Goal: Task Accomplishment & Management: Manage account settings

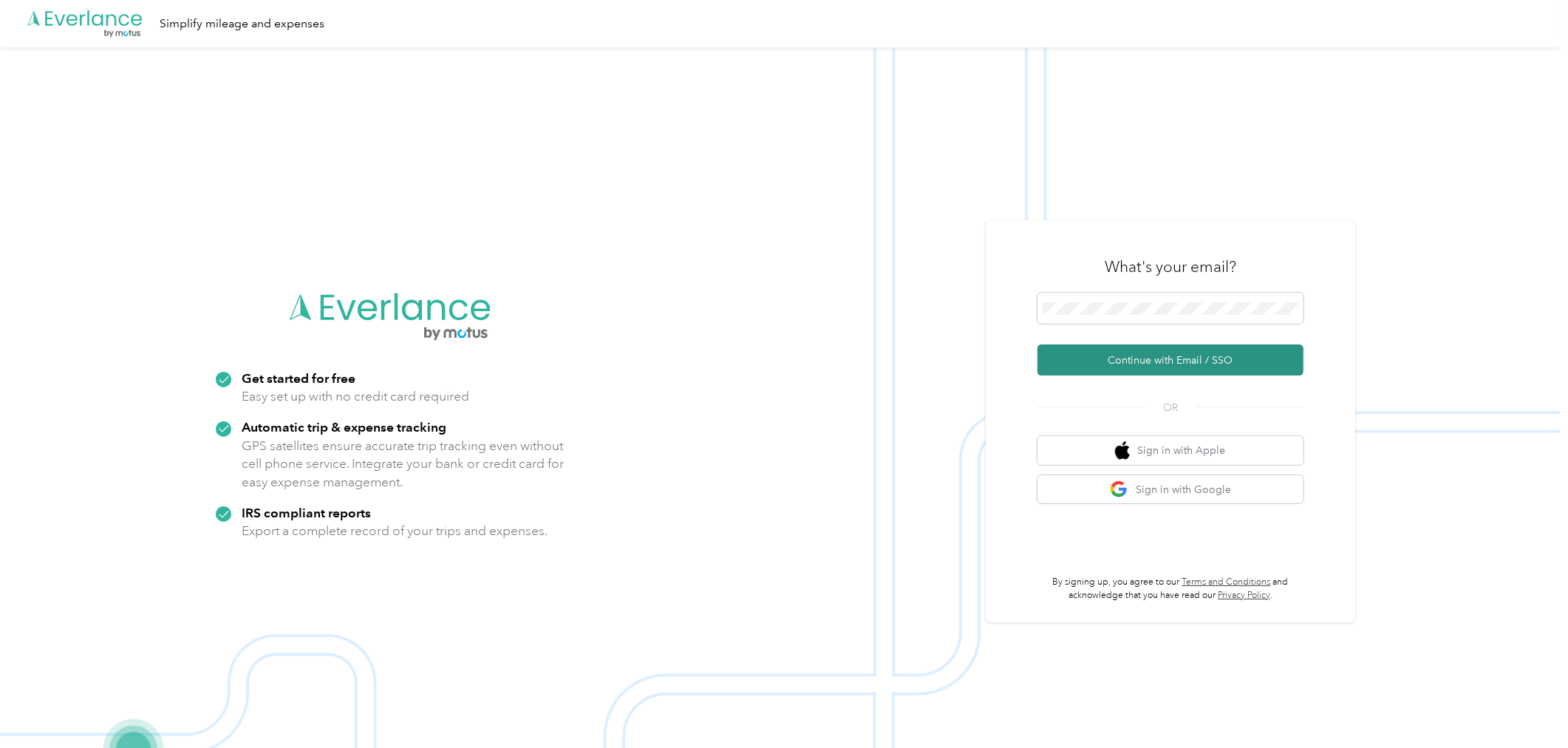
click at [1220, 360] on button "Continue with Email / SSO" at bounding box center [1170, 359] width 266 height 31
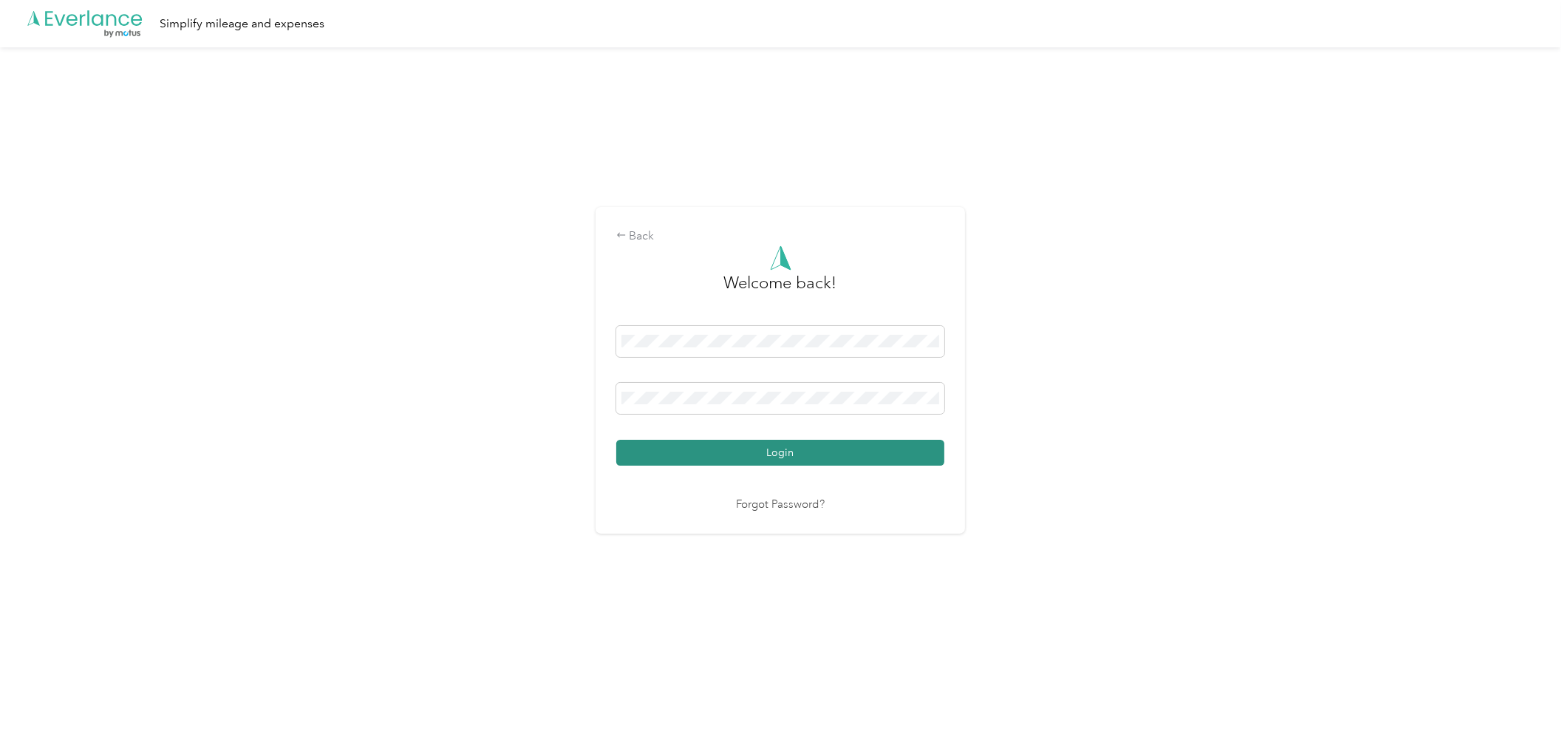
click at [810, 455] on button "Login" at bounding box center [780, 452] width 328 height 26
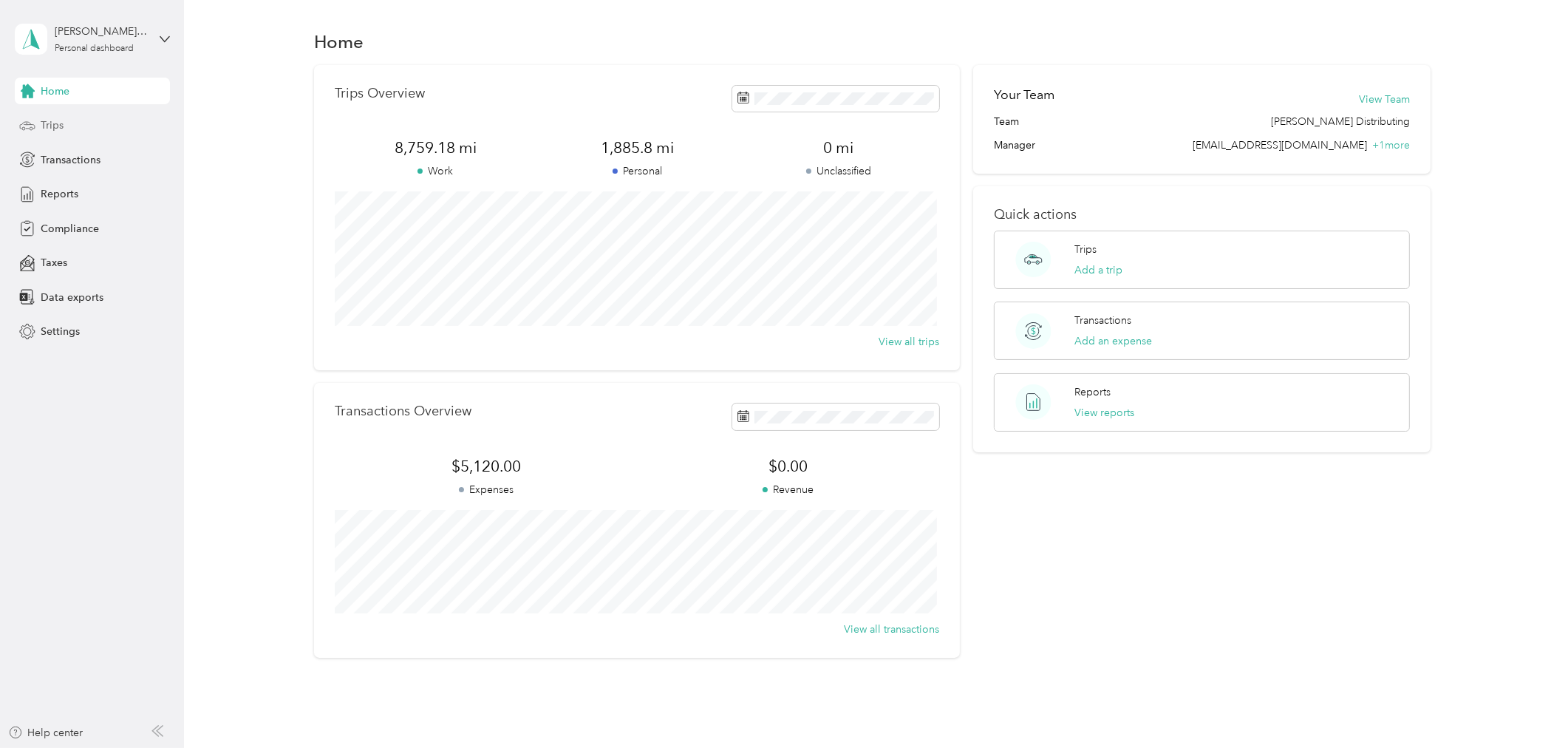
click at [85, 129] on div "Trips" at bounding box center [93, 126] width 155 height 27
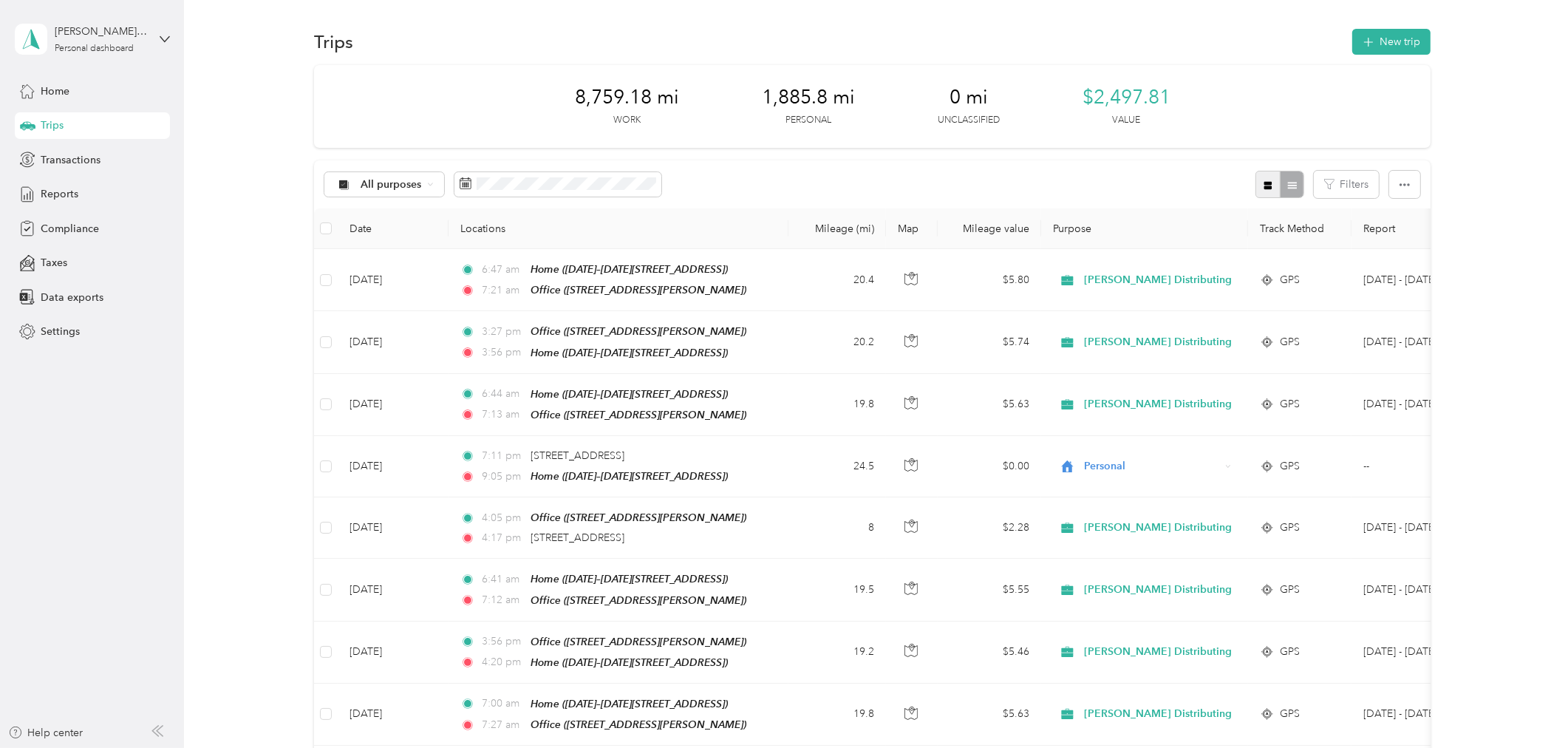
click at [1273, 179] on button "button" at bounding box center [1268, 184] width 25 height 28
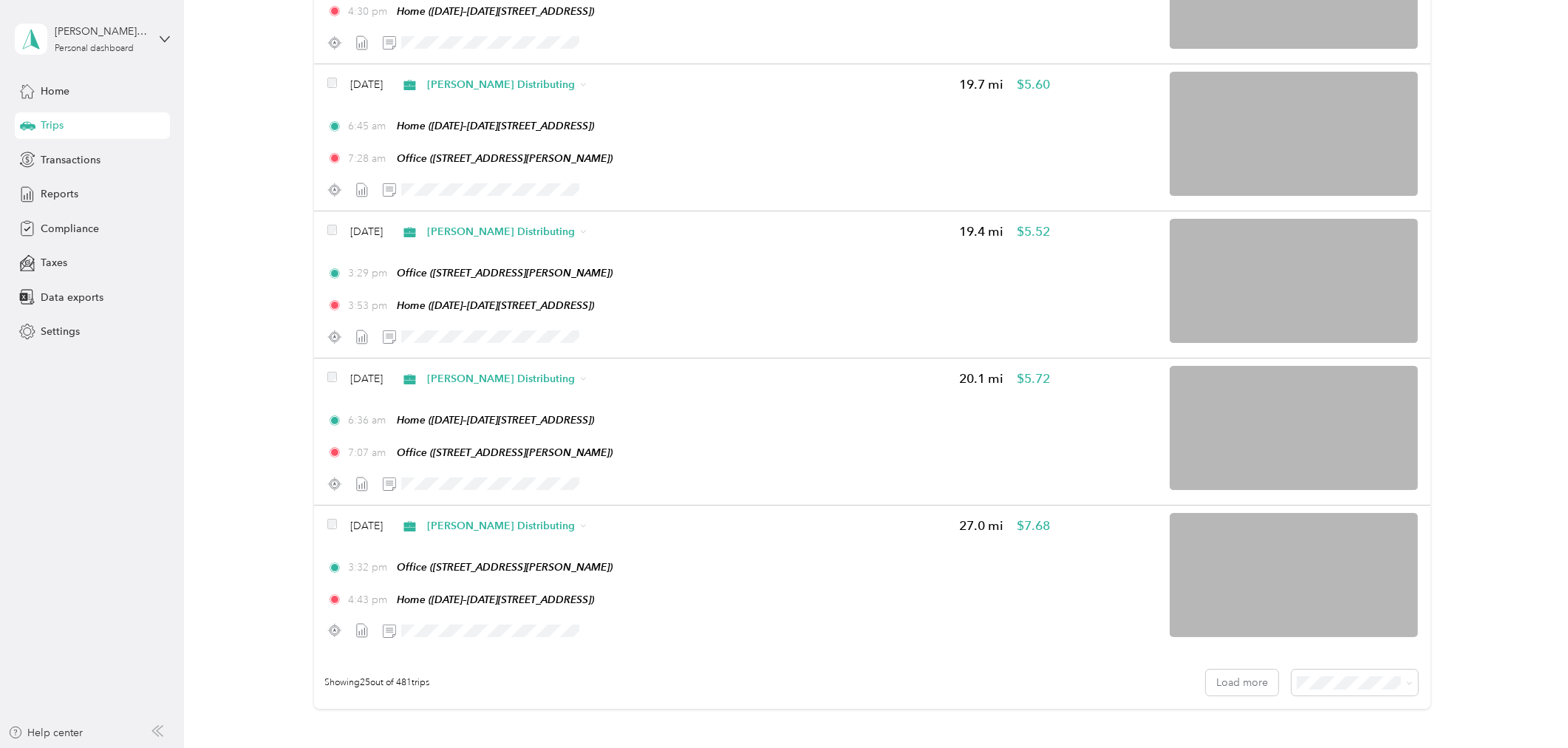
scroll to position [3284, 0]
